Goal: Information Seeking & Learning: Learn about a topic

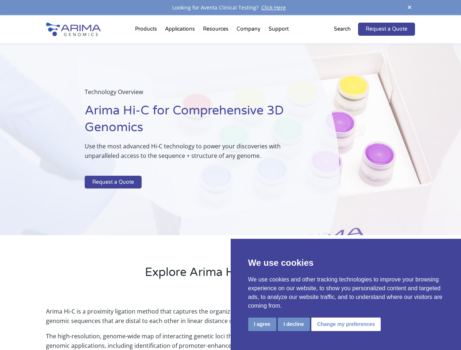
click at [230, 175] on p at bounding box center [194, 170] width 218 height 9
click at [262, 324] on button "I agree" at bounding box center [262, 325] width 28 height 14
click at [293, 324] on p "Arima Hi-C is a proximity ligation method that captures the organizational stru…" at bounding box center [230, 319] width 369 height 25
click at [345, 324] on p "Arima Hi-C is a proximity ligation method that captures the organizational stru…" at bounding box center [230, 319] width 369 height 25
click at [410, 8] on span at bounding box center [409, 8] width 11 height 10
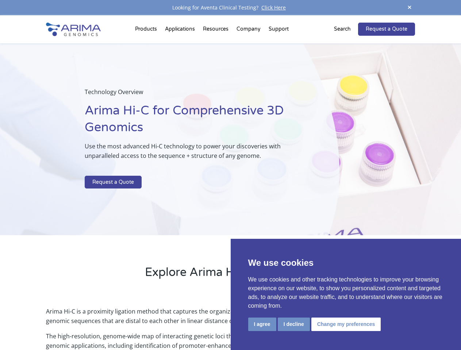
click at [230, 183] on div "Technology Overview Arima Hi-C for Comprehensive 3D Genomics Use the most advan…" at bounding box center [169, 139] width 339 height 192
click at [147, 43] on div "Technology Overview Arima Hi-C for Comprehensive 3D Genomics Use the most advan…" at bounding box center [169, 139] width 339 height 192
click at [216, 43] on div "Technology Overview Arima Hi-C for Comprehensive 3D Genomics Use the most advan…" at bounding box center [169, 139] width 339 height 192
click at [249, 43] on div "Technology Overview Arima Hi-C for Comprehensive 3D Genomics Use the most advan…" at bounding box center [169, 139] width 339 height 192
click at [278, 43] on div "Technology Overview Arima Hi-C for Comprehensive 3D Genomics Use the most advan…" at bounding box center [169, 139] width 339 height 192
